Goal: Information Seeking & Learning: Learn about a topic

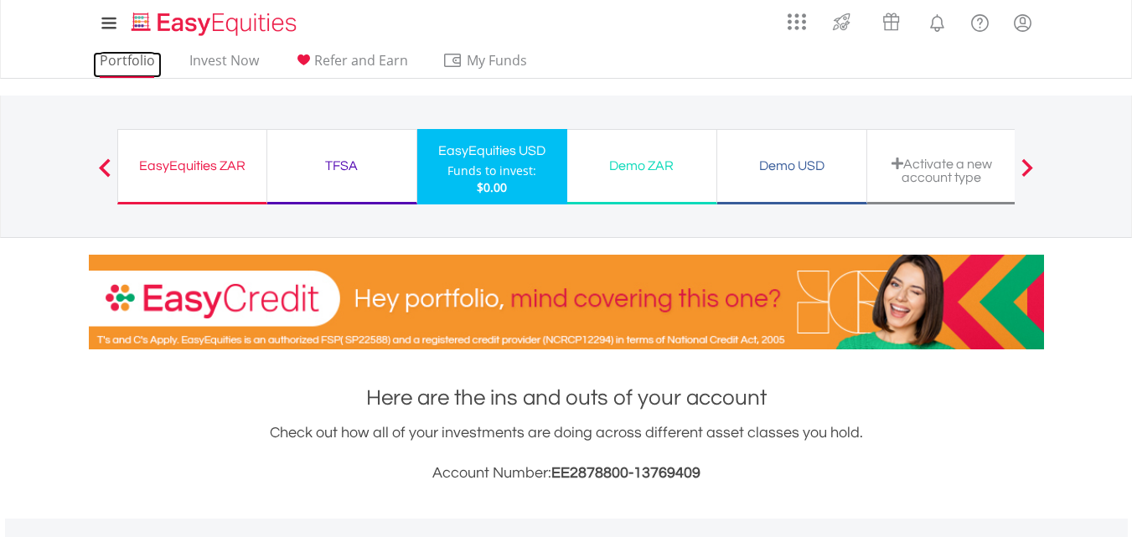
click at [138, 73] on link "Portfolio" at bounding box center [127, 65] width 69 height 26
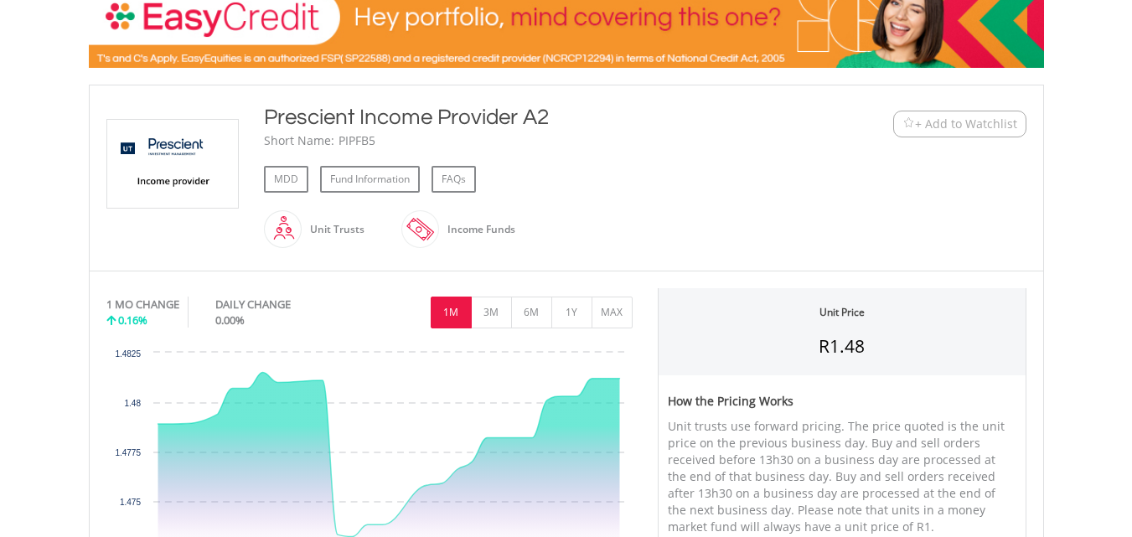
scroll to position [251, 0]
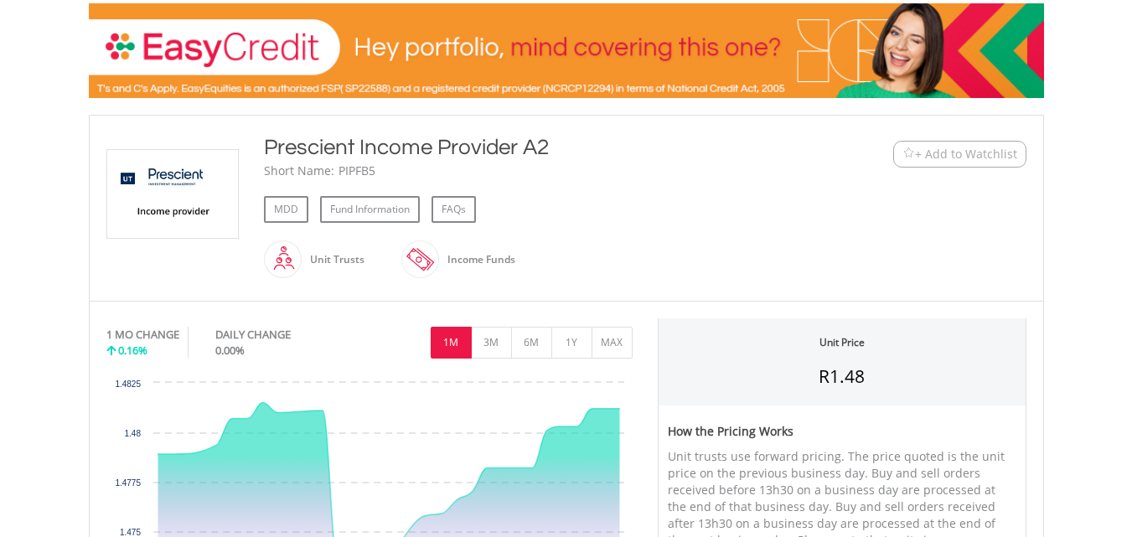
click at [909, 147] on span "+ Add to Watchlist" at bounding box center [960, 154] width 115 height 17
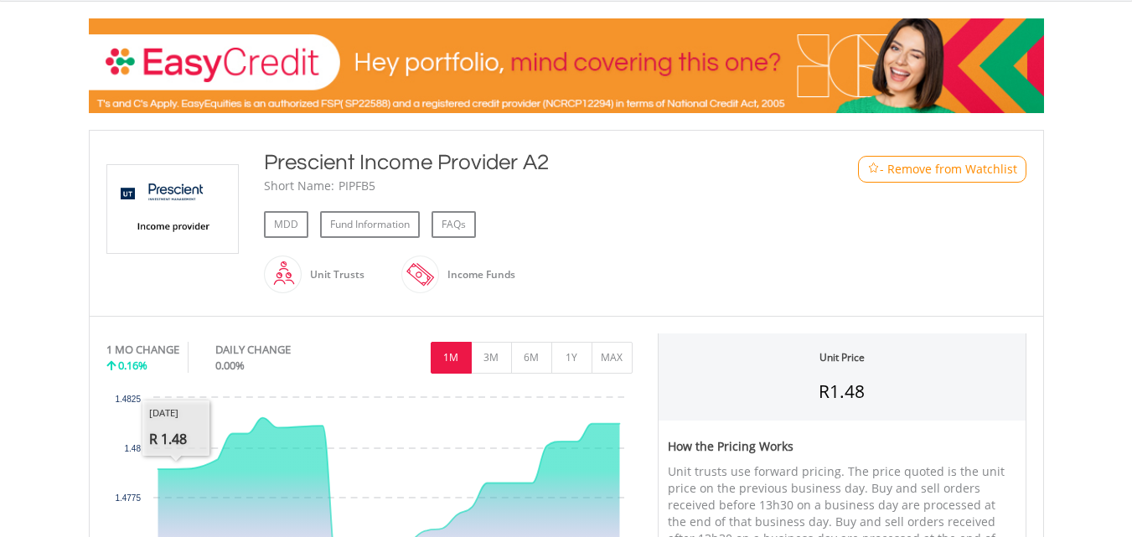
scroll to position [168, 0]
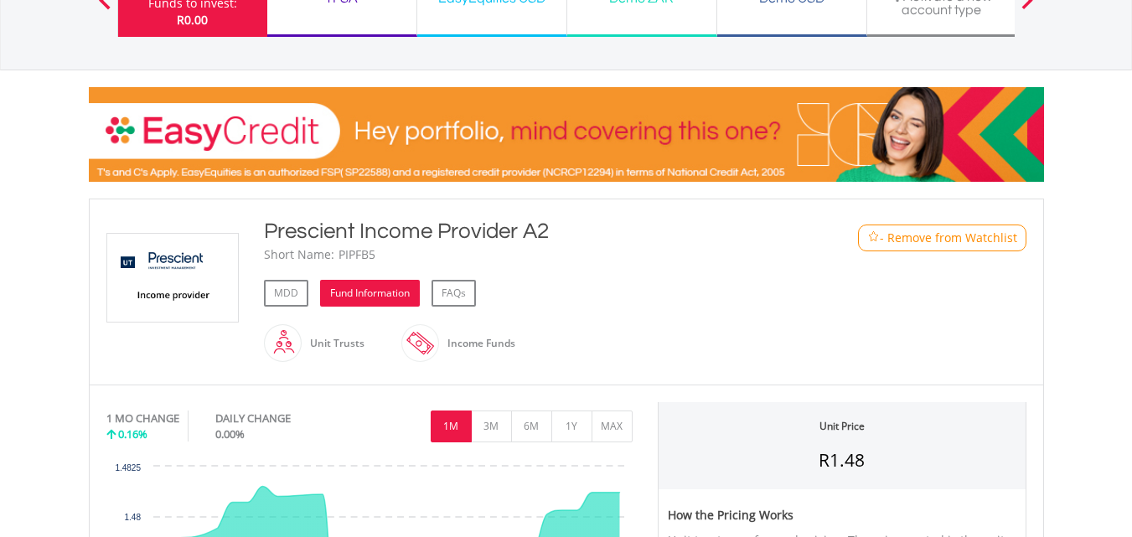
click at [323, 289] on link "Fund Information" at bounding box center [370, 293] width 100 height 27
click at [282, 298] on link "MDD" at bounding box center [286, 293] width 44 height 27
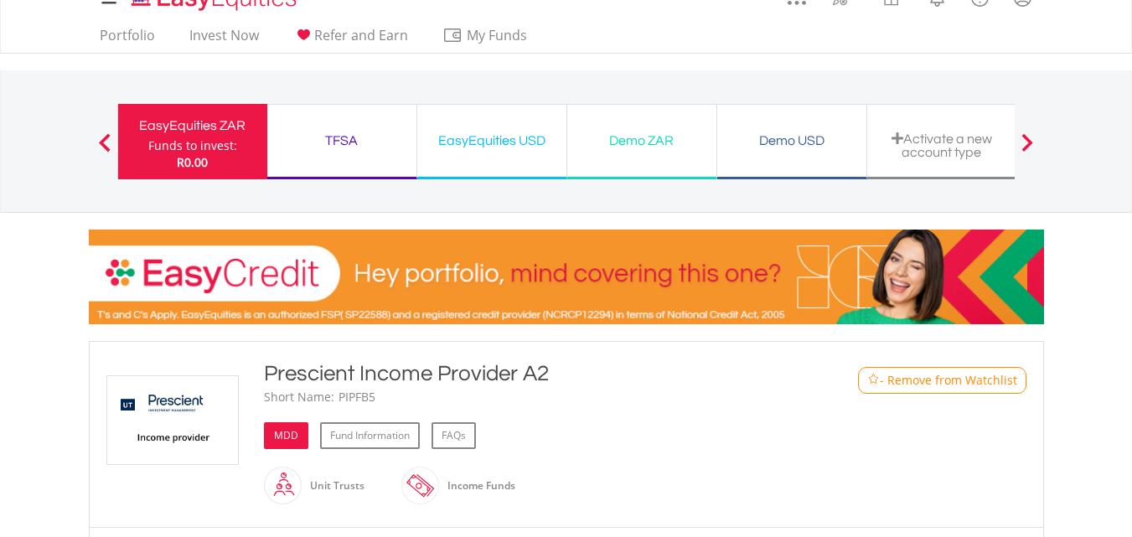
scroll to position [0, 0]
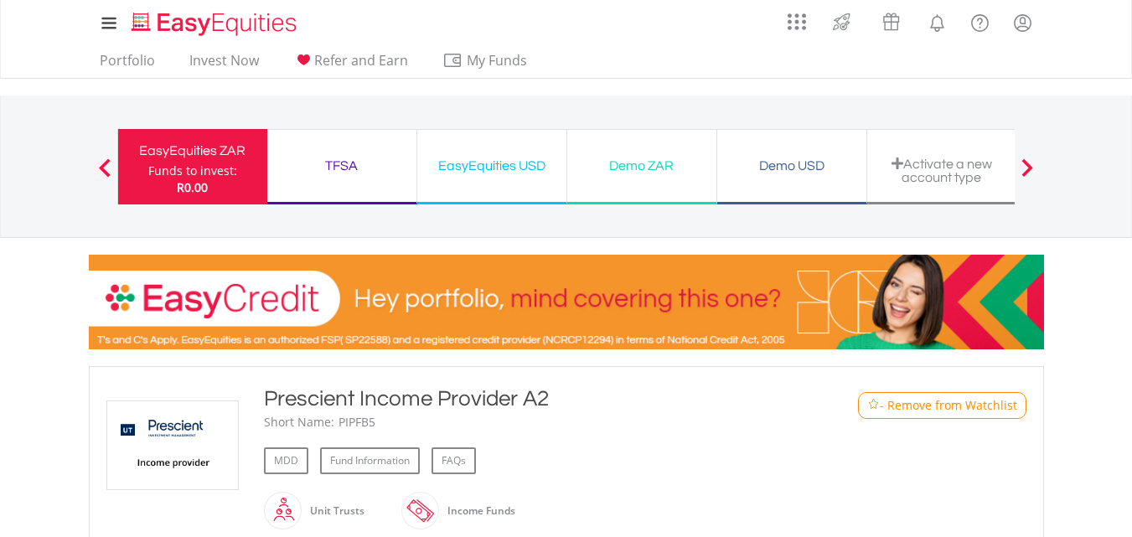
click at [103, 167] on span at bounding box center [105, 167] width 12 height 18
click at [236, 62] on link "Invest Now" at bounding box center [224, 65] width 83 height 26
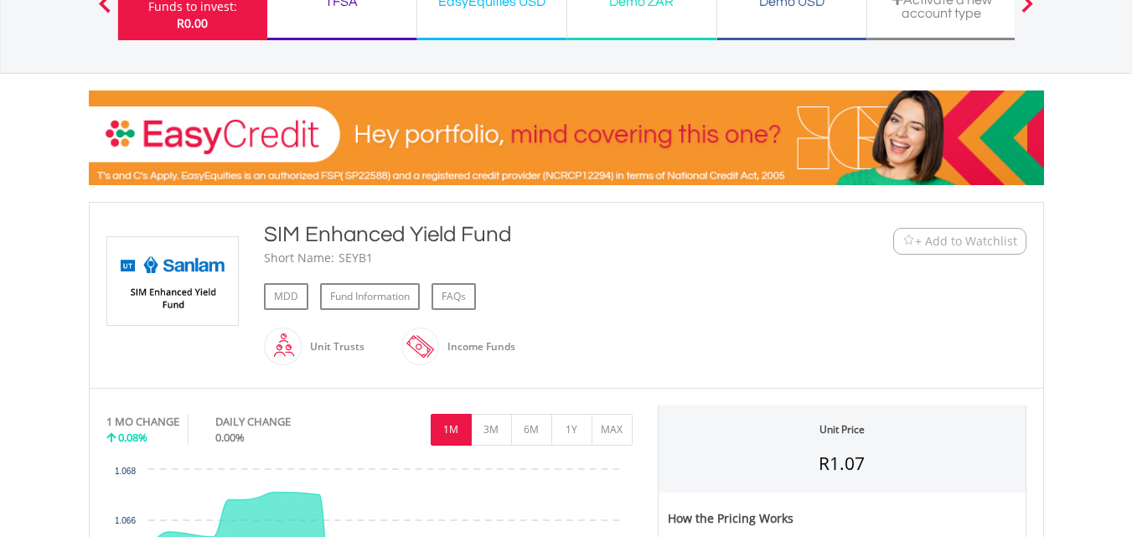
scroll to position [168, 0]
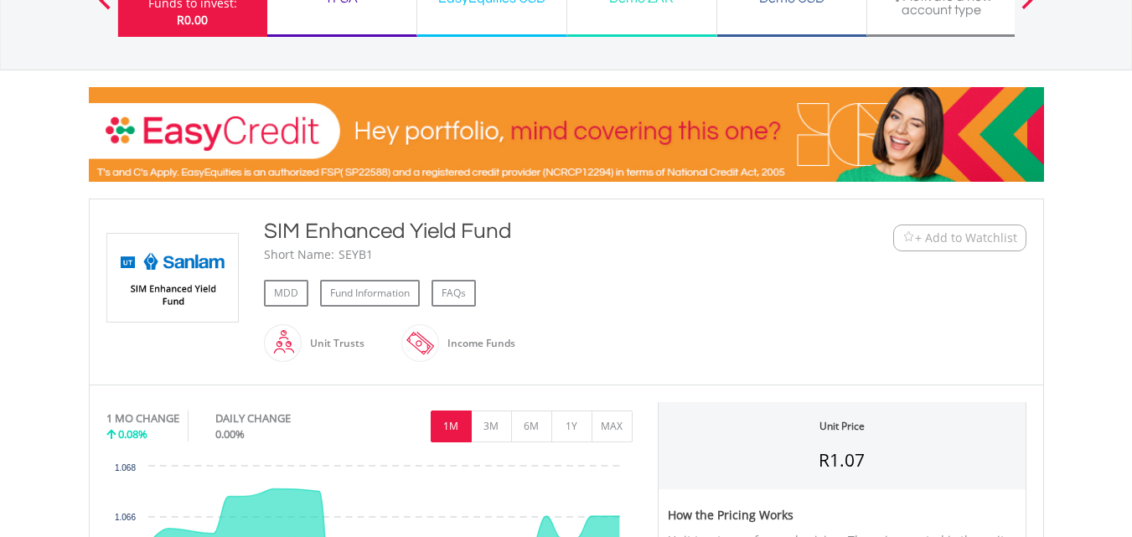
click at [917, 242] on span "+ Add to Watchlist" at bounding box center [966, 238] width 102 height 17
click at [300, 293] on link "MDD" at bounding box center [286, 293] width 44 height 27
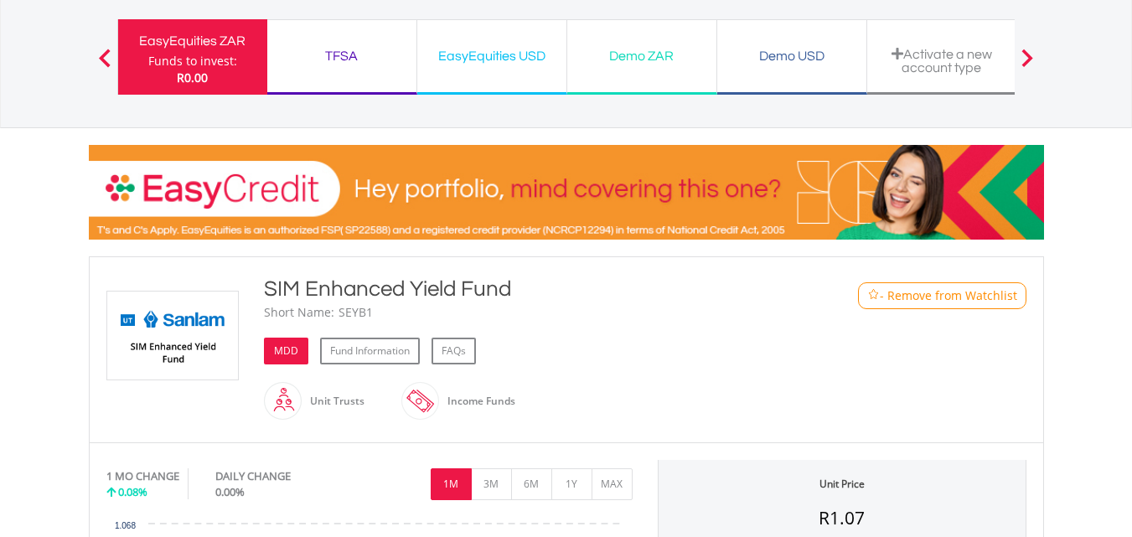
scroll to position [0, 0]
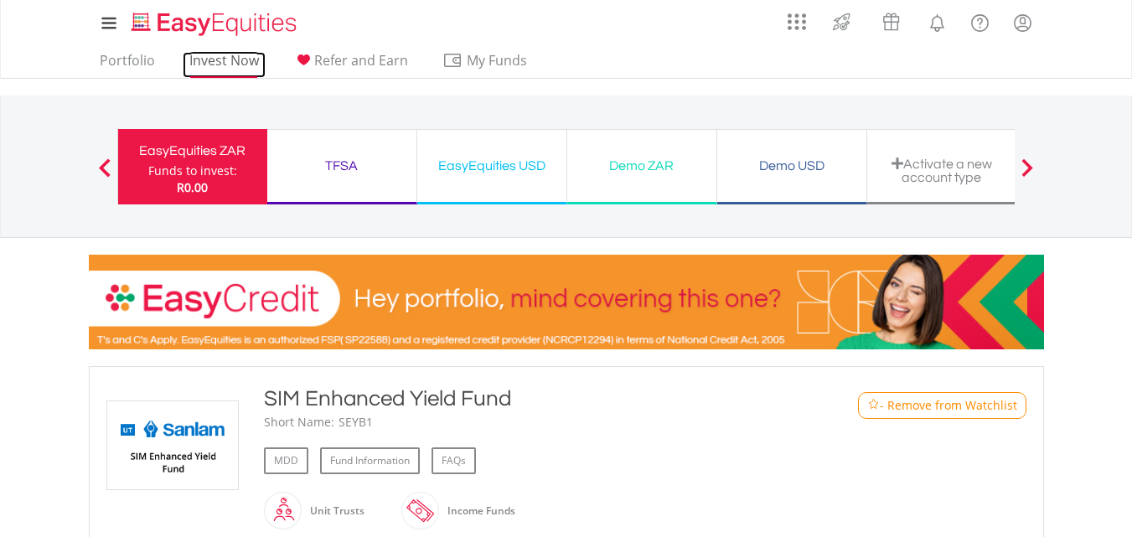
click at [224, 70] on link "Invest Now" at bounding box center [224, 65] width 83 height 26
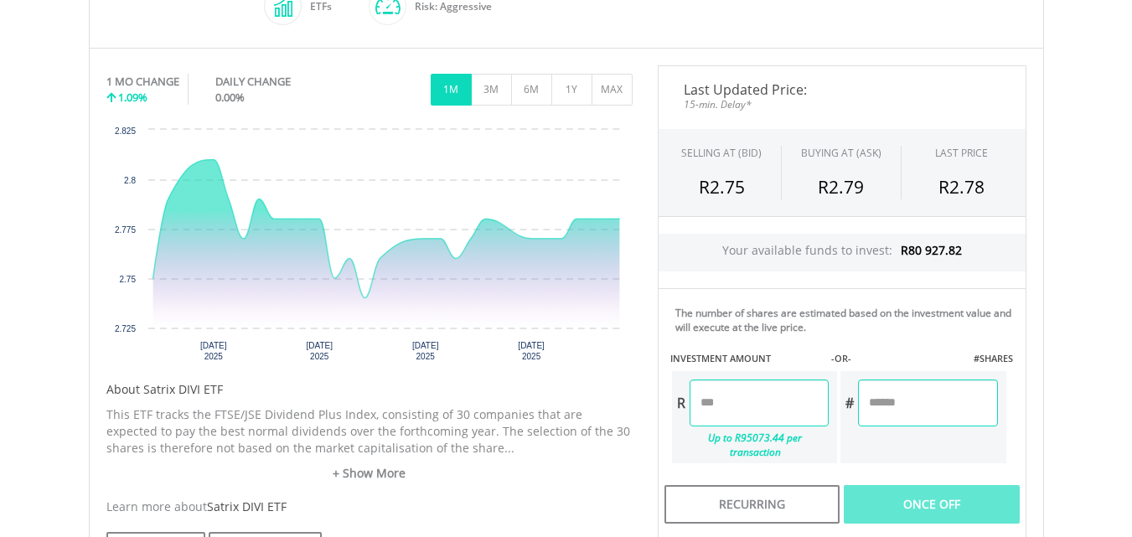
scroll to position [587, 0]
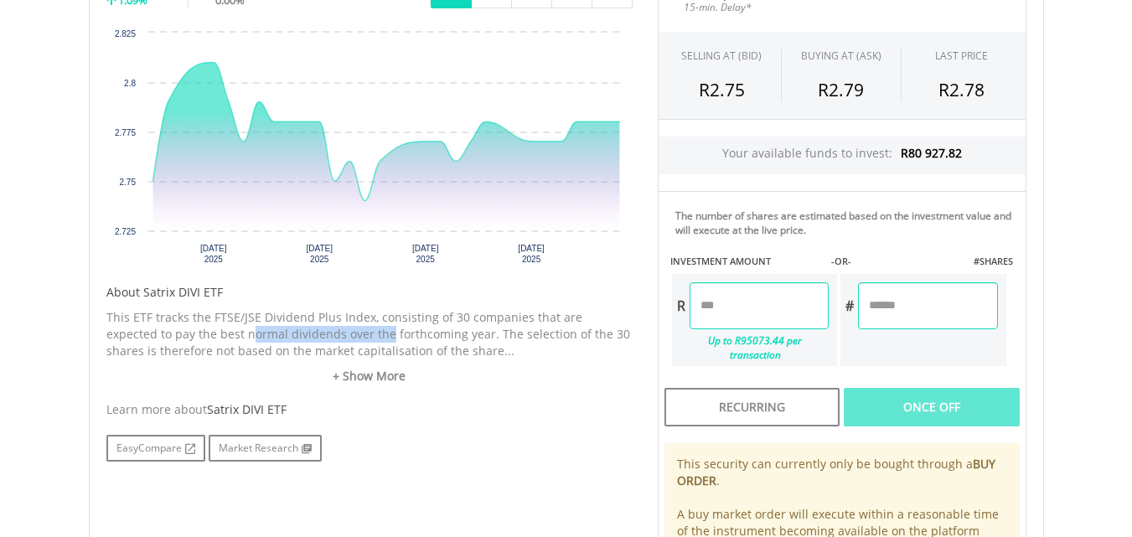
drag, startPoint x: 197, startPoint y: 340, endPoint x: 334, endPoint y: 336, distance: 137.5
click at [334, 336] on p "This ETF tracks the FTSE/JSE Dividend Plus Index, consisting of 30 companies th…" at bounding box center [369, 334] width 526 height 50
click at [479, 365] on div "This ETF tracks the FTSE/JSE Dividend Plus Index, consisting of 30 companies th…" at bounding box center [369, 346] width 526 height 75
click at [345, 371] on link "+ Show More" at bounding box center [369, 376] width 526 height 17
click at [0, 0] on p "This ETF tracks the FTSE/JSE Dividend Plus Index, consisting of 30 companies th…" at bounding box center [0, 0] width 0 height 0
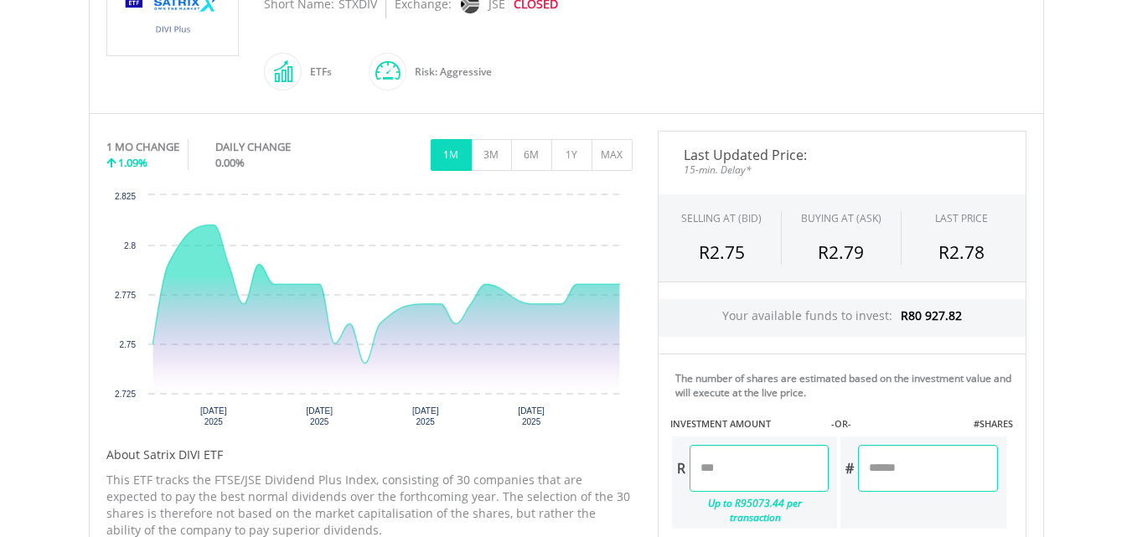
scroll to position [503, 0]
